Goal: Task Accomplishment & Management: Manage account settings

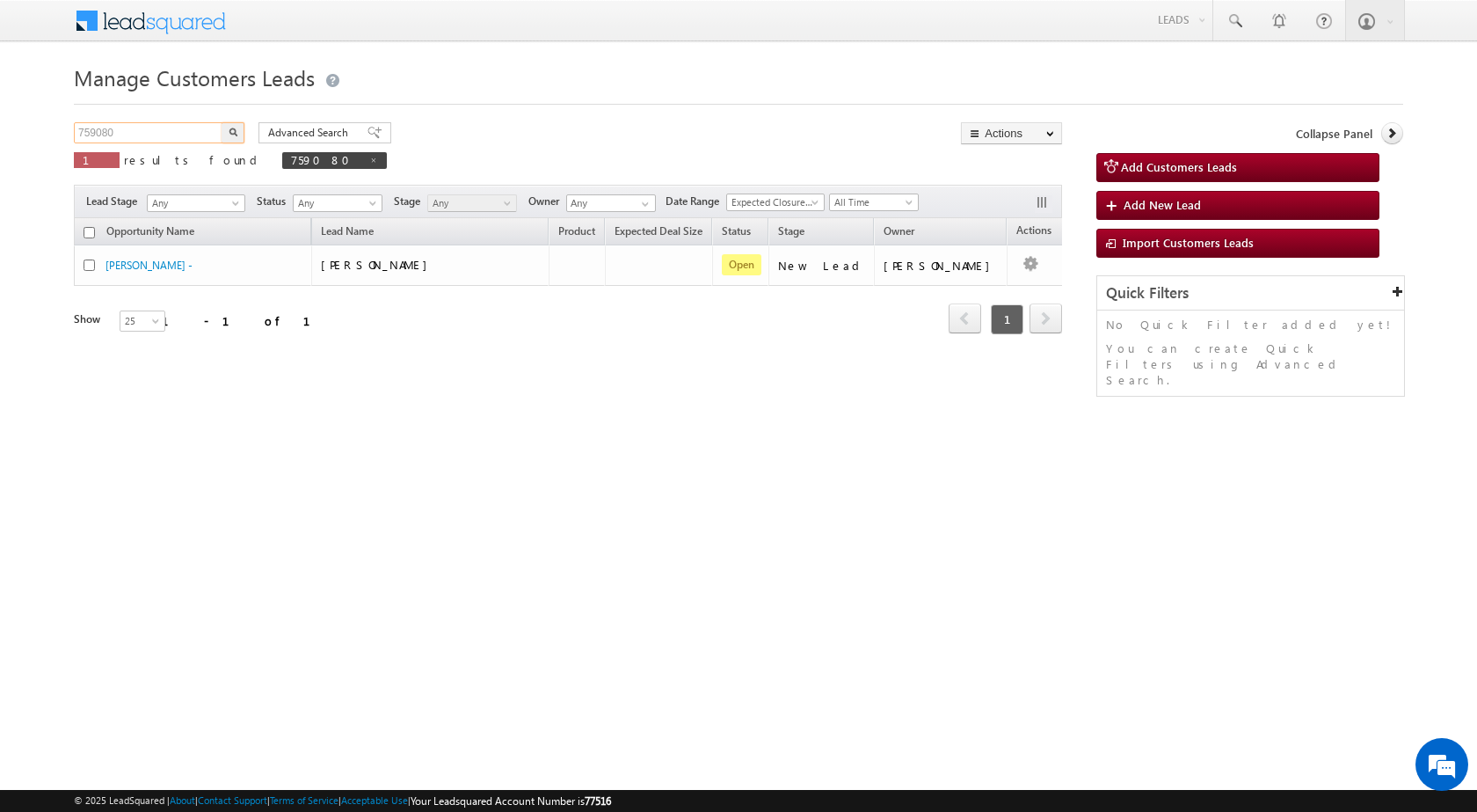
click at [184, 131] on input "759080" at bounding box center [148, 133] width 150 height 22
paste input "43535"
type input "743535"
click at [221, 122] on button "button" at bounding box center [232, 133] width 23 height 22
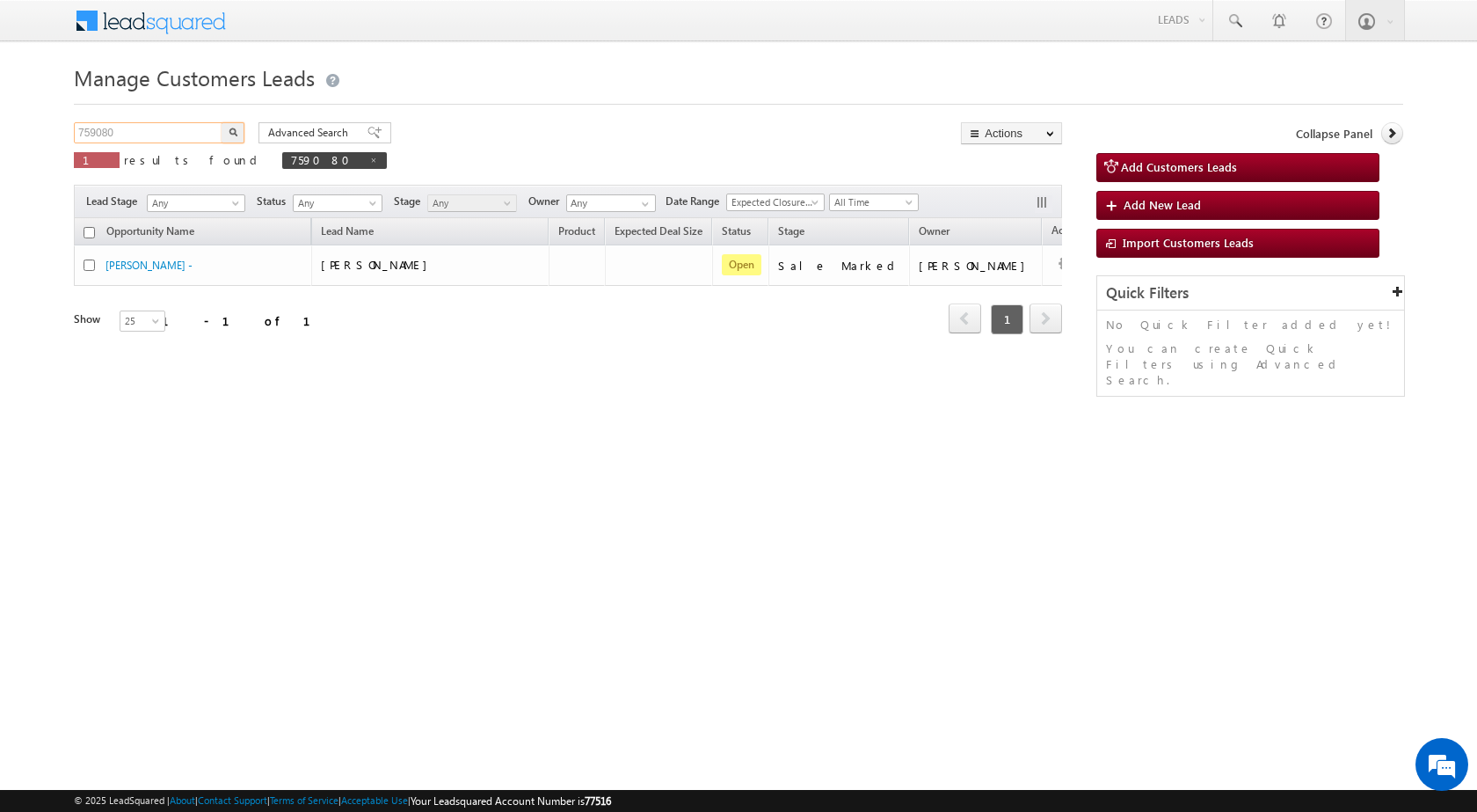
drag, startPoint x: 143, startPoint y: 128, endPoint x: 30, endPoint y: 130, distance: 113.0
click at [41, 129] on body "Menu [PERSON_NAME] sitar a8@ks erve." at bounding box center [738, 249] width 1477 height 499
paste input "43535"
type input "743535"
click at [221, 122] on button "button" at bounding box center [232, 133] width 23 height 22
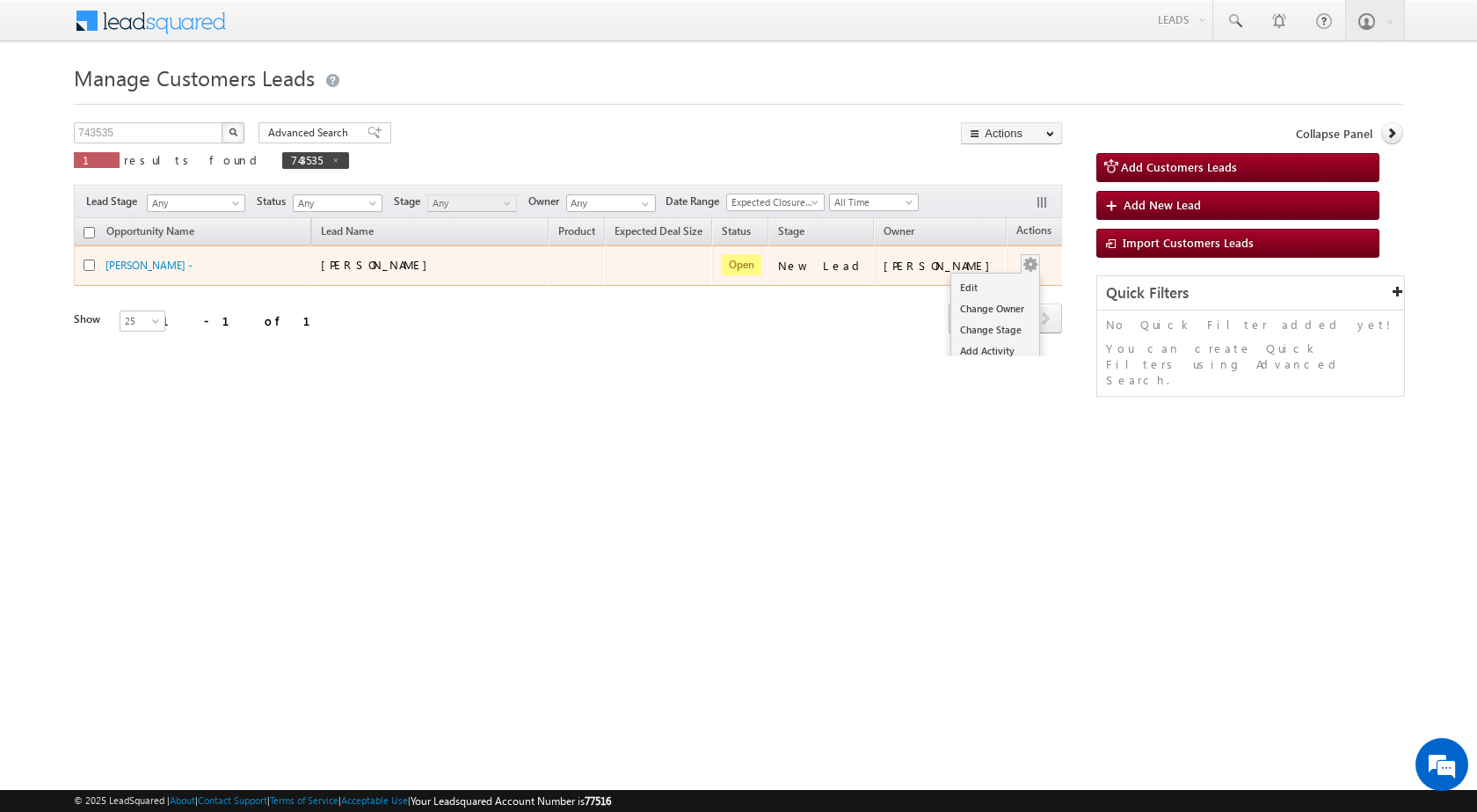
click at [1017, 263] on div "Edit Change Owner Change Stage Add Activity Add Task Delete" at bounding box center [1030, 264] width 28 height 23
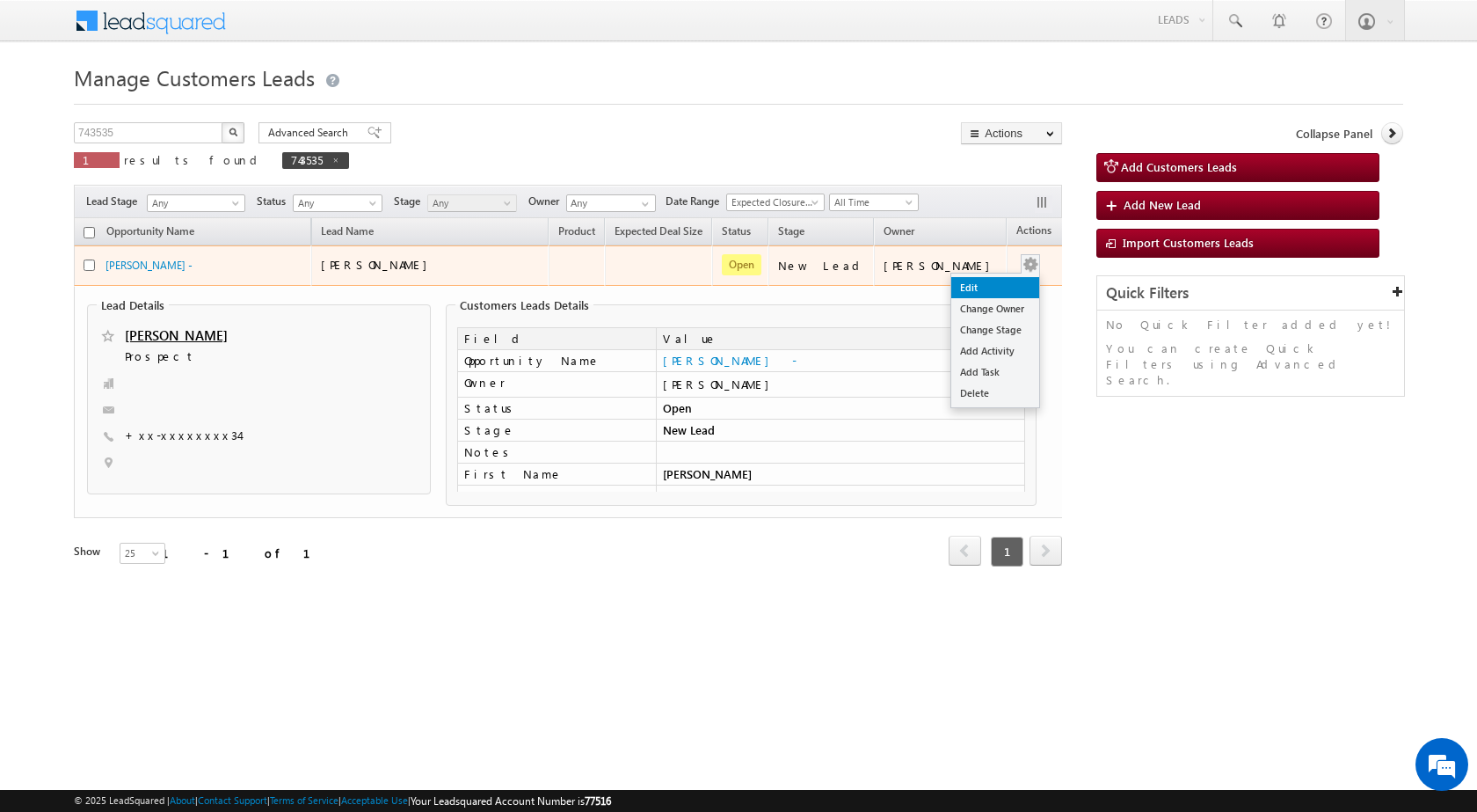
click at [978, 285] on link "Edit" at bounding box center [995, 288] width 88 height 22
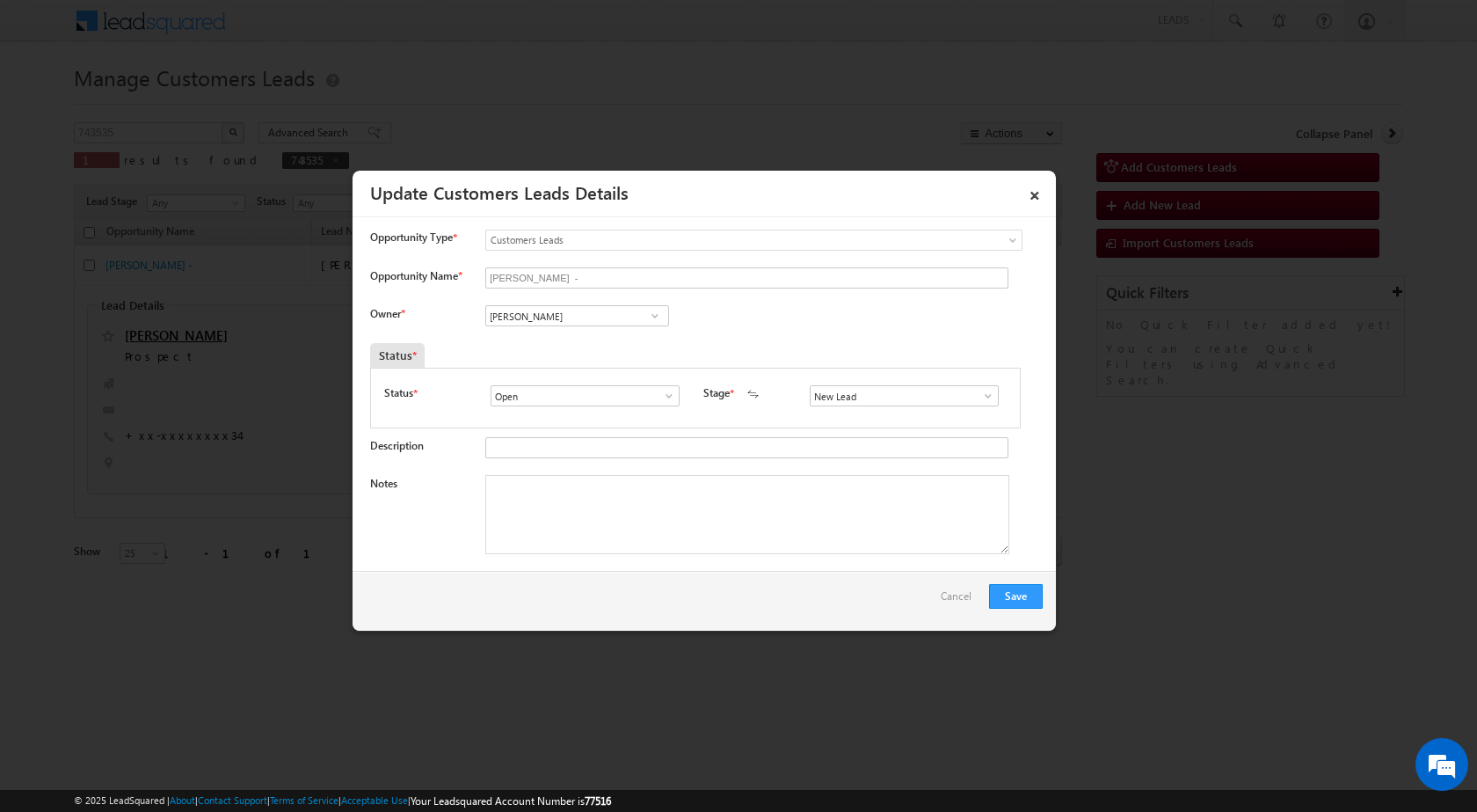
click at [973, 397] on link at bounding box center [983, 396] width 22 height 18
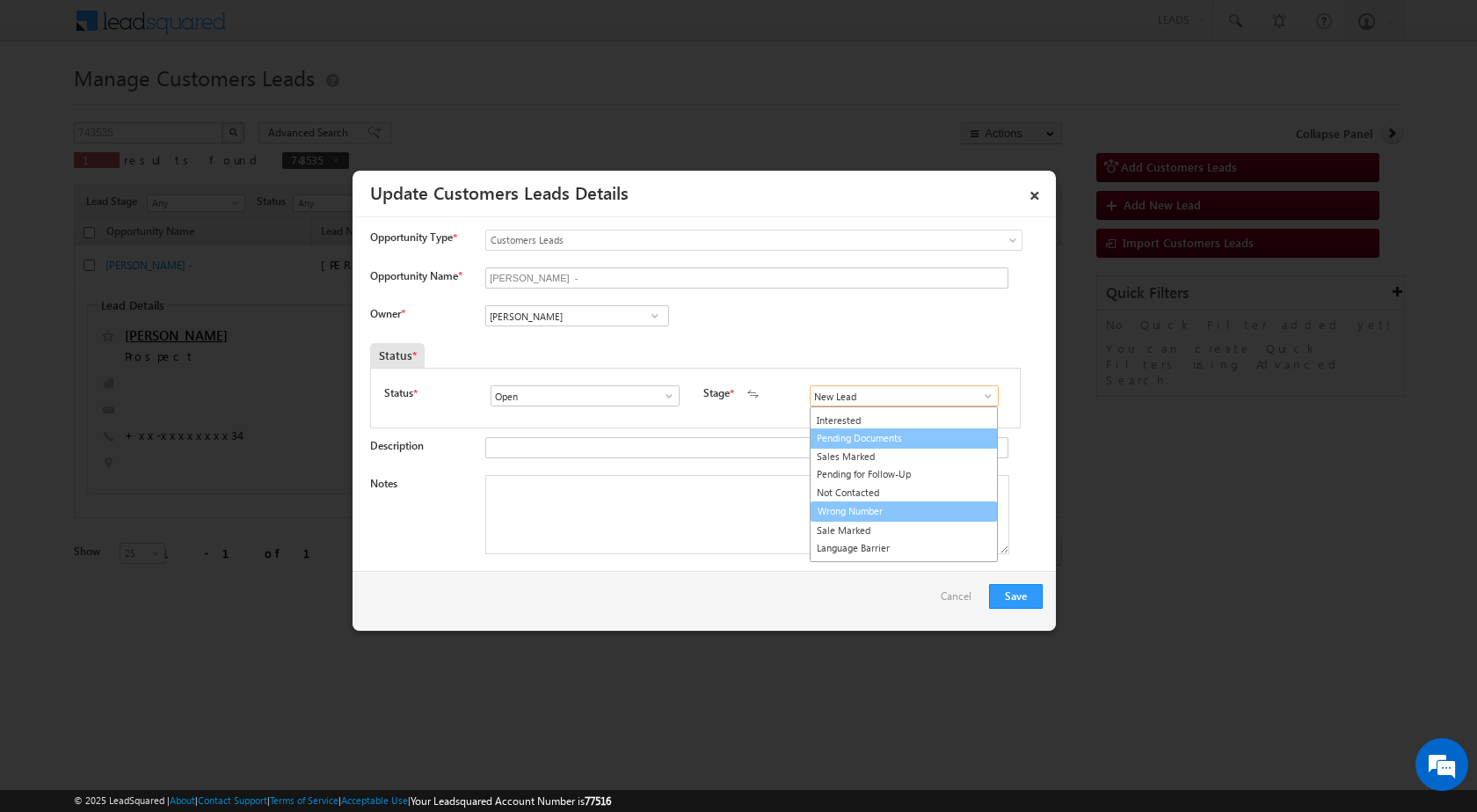
scroll to position [26, 0]
click at [874, 509] on link "Sale Marked" at bounding box center [904, 516] width 188 height 21
type input "Sale Marked"
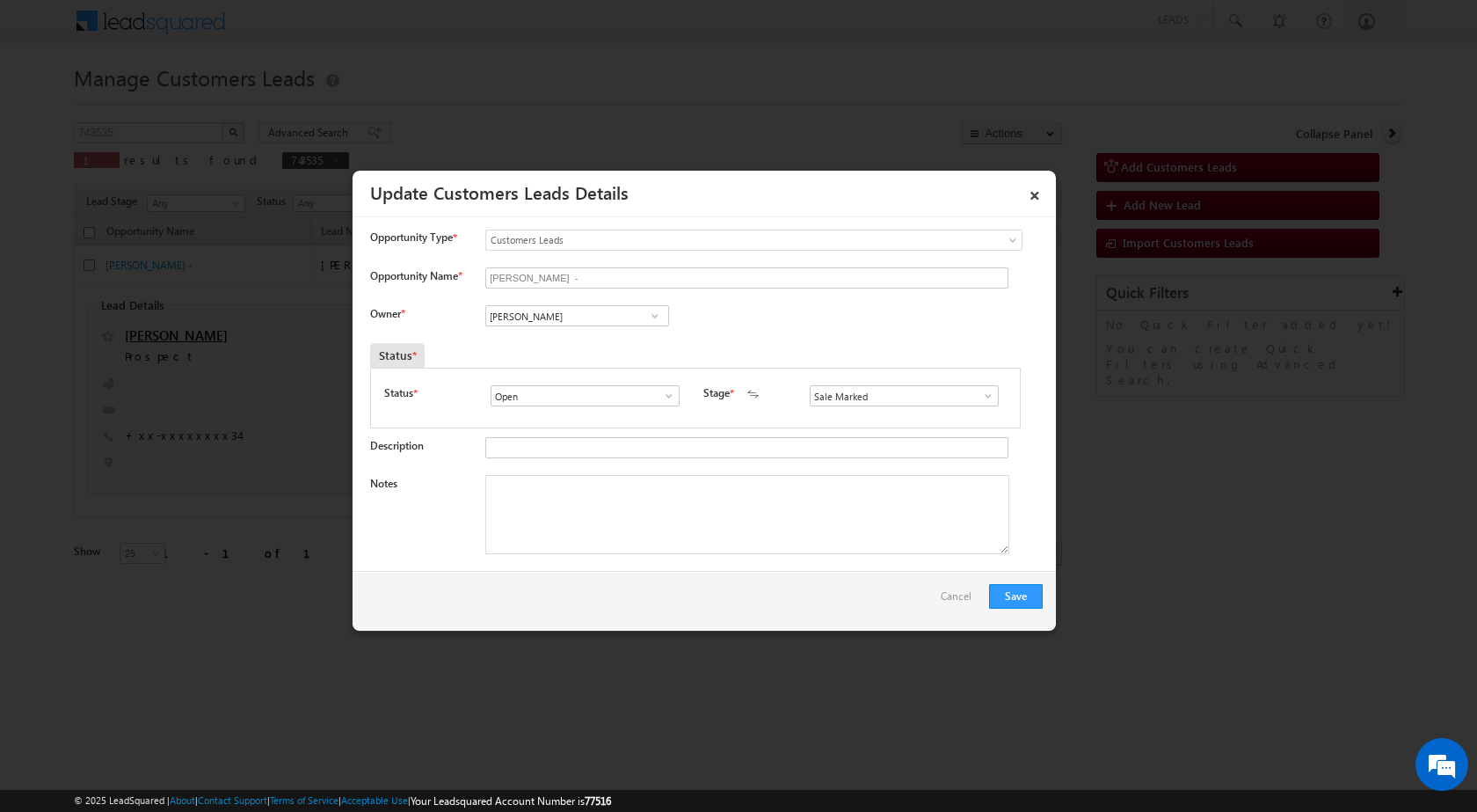
click at [743, 314] on div "Owner * Vikas Halwai Vikas Halwai Vikas Halwai" at bounding box center [706, 319] width 673 height 29
click at [578, 499] on textarea "Notes" at bounding box center [747, 514] width 524 height 79
paste textarea "743535 - VB_Know_More - [PERSON_NAME] - 7906883434 - AGRA 282003 - LV 10 LAC - …"
type textarea "743535 - VB_Know_More - [PERSON_NAME] - 7906883434 - AGRA 282003 - LV 10 LAC - …"
click at [597, 589] on div "Save Cancel" at bounding box center [704, 600] width 703 height 60
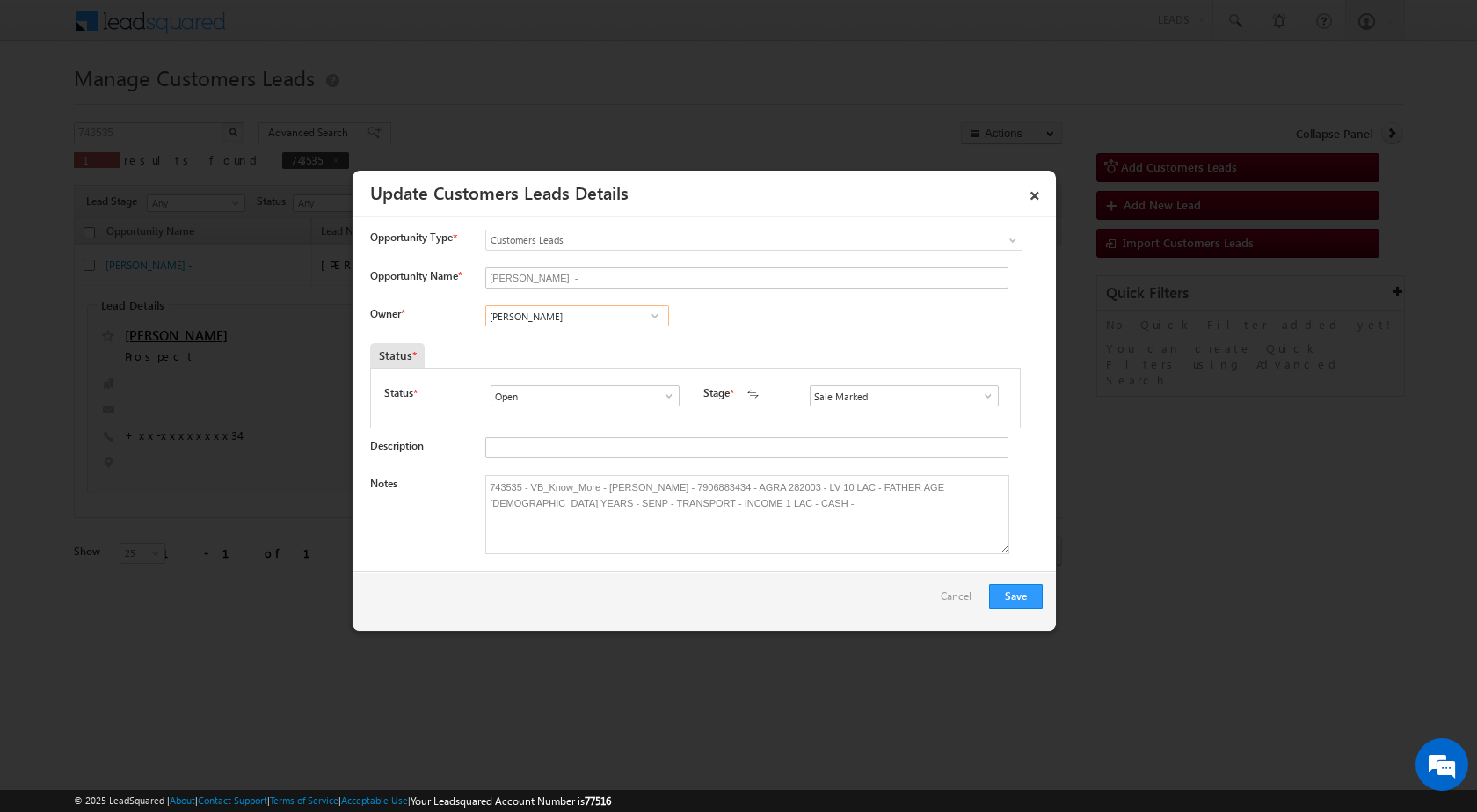
click at [564, 319] on input "[PERSON_NAME]" at bounding box center [578, 315] width 184 height 22
paste input "[PERSON_NAME][EMAIL_ADDRESS][DOMAIN_NAME]"
click at [517, 339] on link "[PERSON_NAME] [PERSON_NAME][EMAIL_ADDRESS][PERSON_NAME][DOMAIN_NAME]" at bounding box center [578, 343] width 184 height 33
type input "[PERSON_NAME]"
click at [814, 331] on div "Owner * [PERSON_NAME] [PERSON_NAME] 0de9411a-5e56-11f0-91df-068012126923 [PERSO…" at bounding box center [706, 319] width 673 height 29
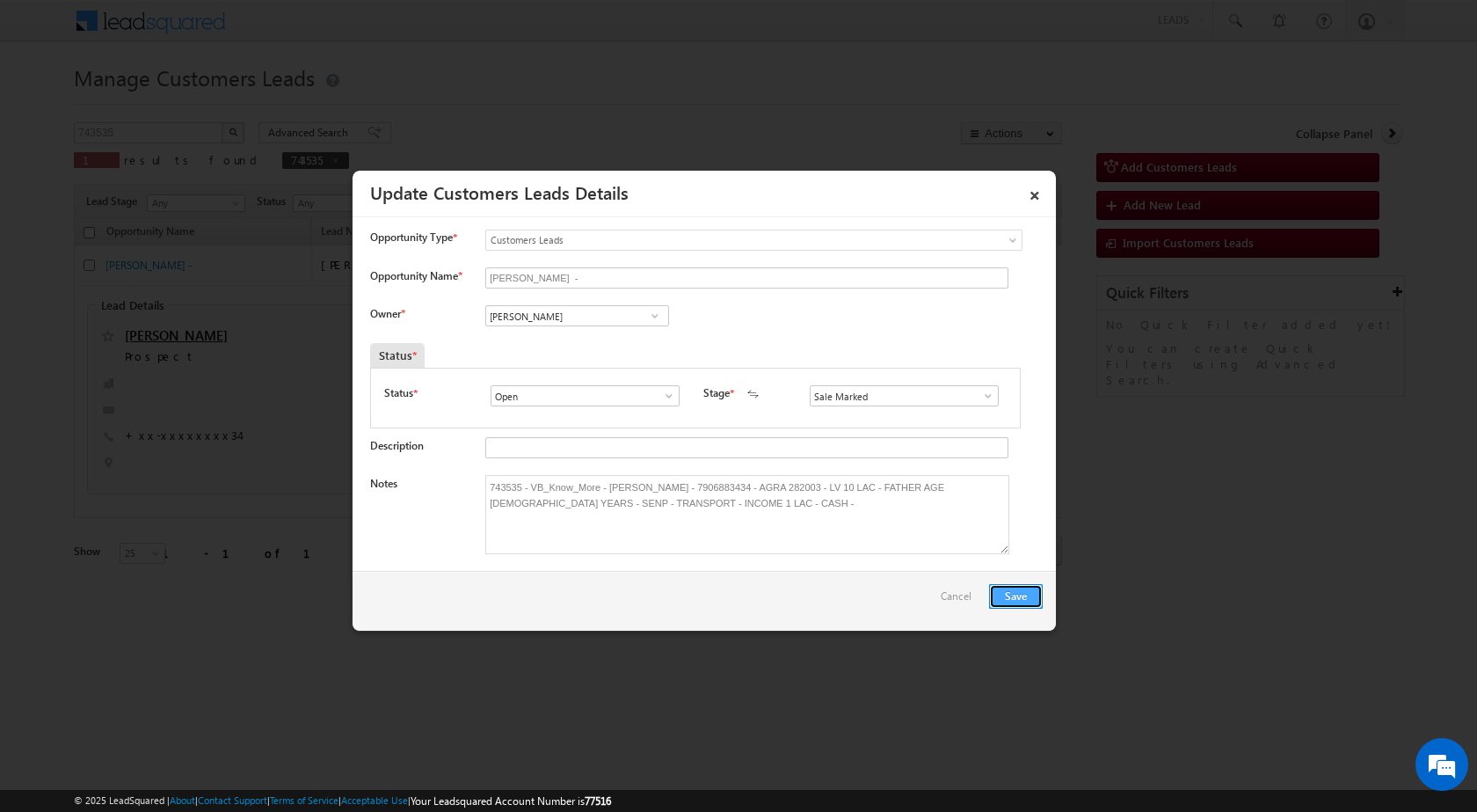
click at [1012, 589] on button "Save" at bounding box center [1016, 596] width 54 height 24
